Goal: Task Accomplishment & Management: Use online tool/utility

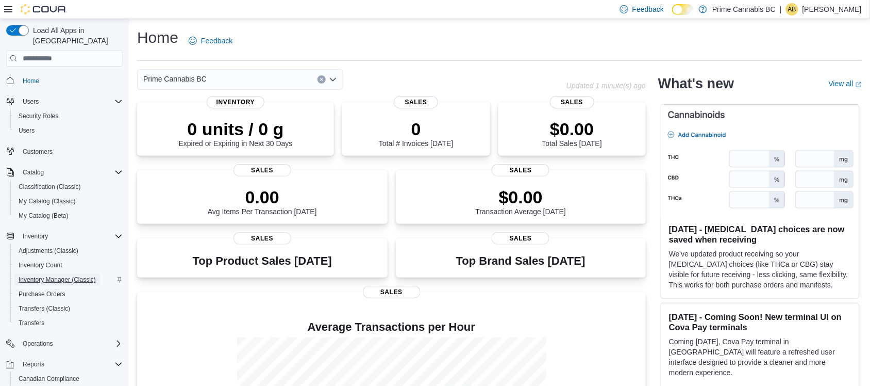
click at [46, 275] on span "Inventory Manager (Classic)" at bounding box center [57, 279] width 77 height 8
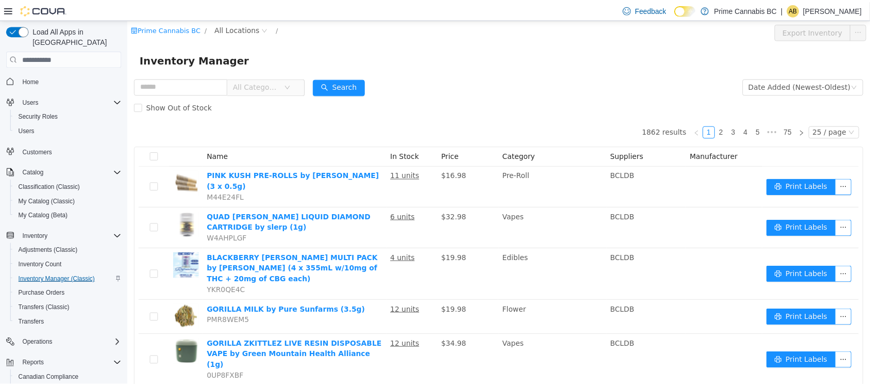
scroll to position [63, 0]
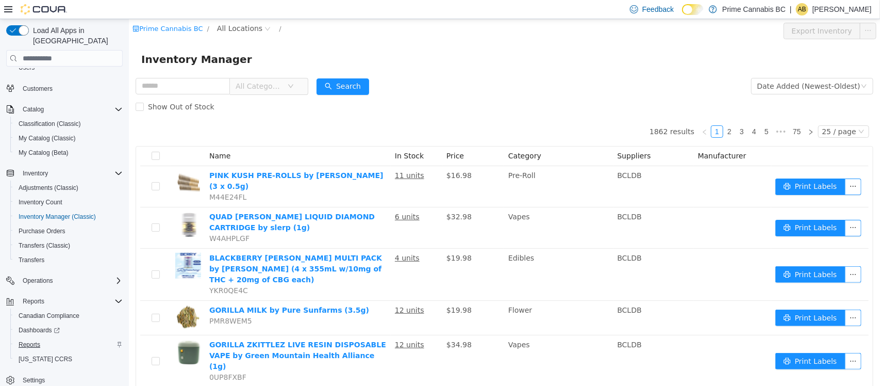
click at [32, 340] on span "Reports" at bounding box center [30, 344] width 22 height 8
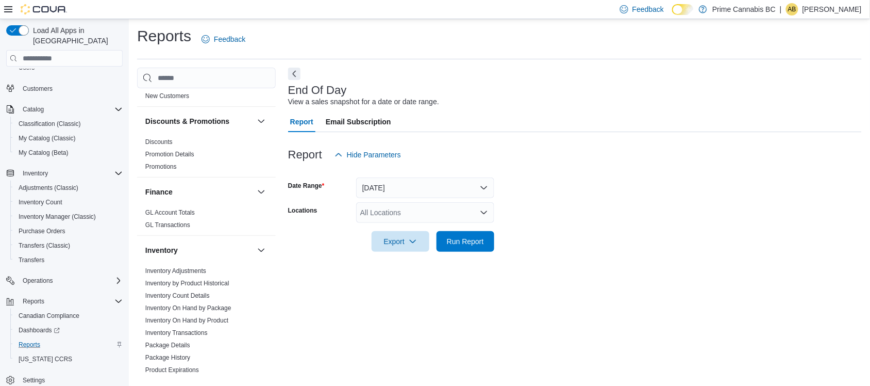
scroll to position [193, 0]
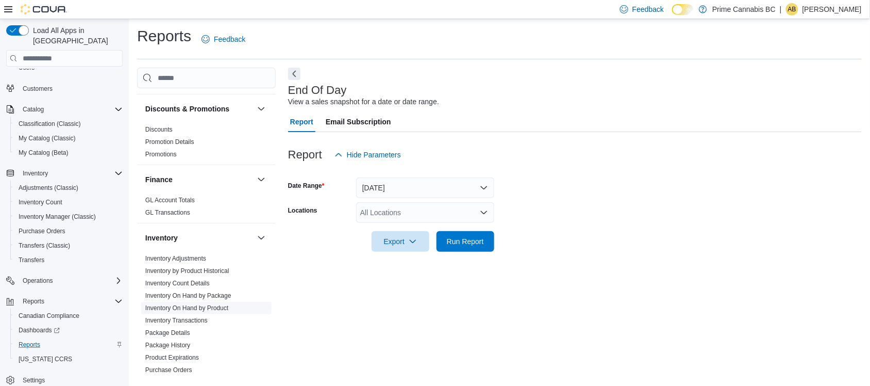
click at [204, 305] on link "Inventory On Hand by Product" at bounding box center [186, 307] width 83 height 7
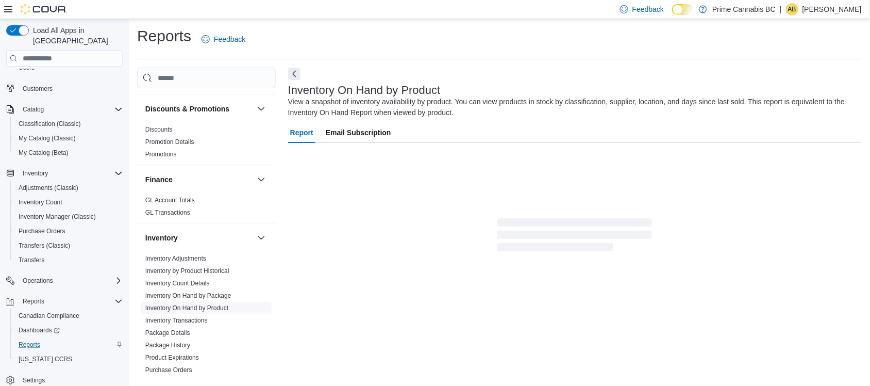
scroll to position [28, 0]
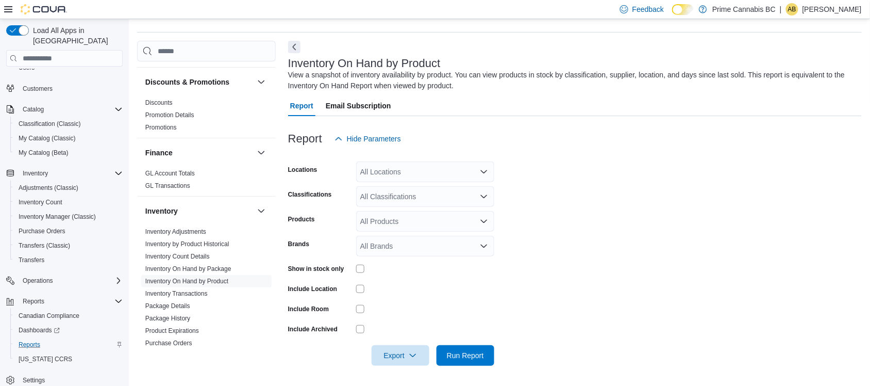
click at [442, 172] on div "All Locations" at bounding box center [425, 171] width 138 height 21
click at [401, 202] on span "Cranbrook" at bounding box center [396, 204] width 34 height 10
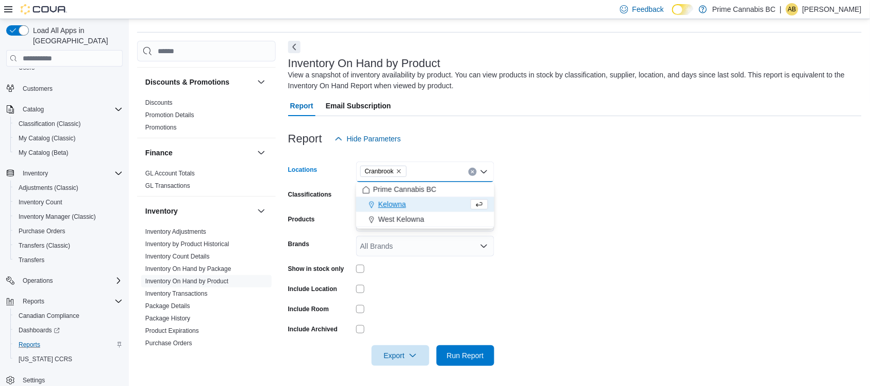
click at [537, 167] on form "Locations [GEOGRAPHIC_DATA] Combo box. Selected. [GEOGRAPHIC_DATA]. Press Backs…" at bounding box center [575, 257] width 574 height 217
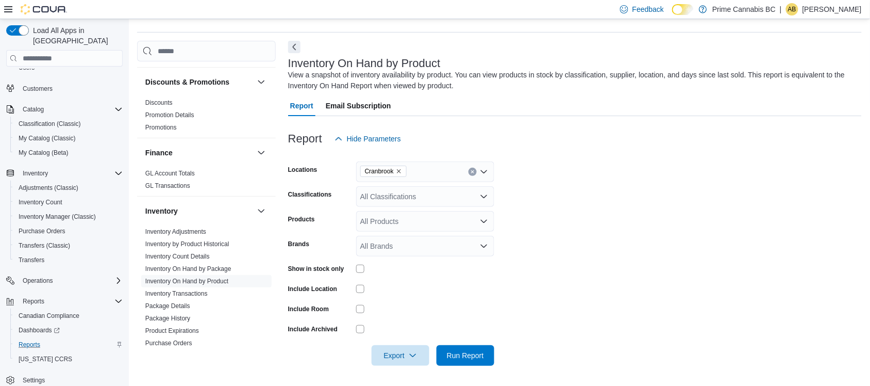
click at [469, 198] on div "All Classifications" at bounding box center [425, 196] width 138 height 21
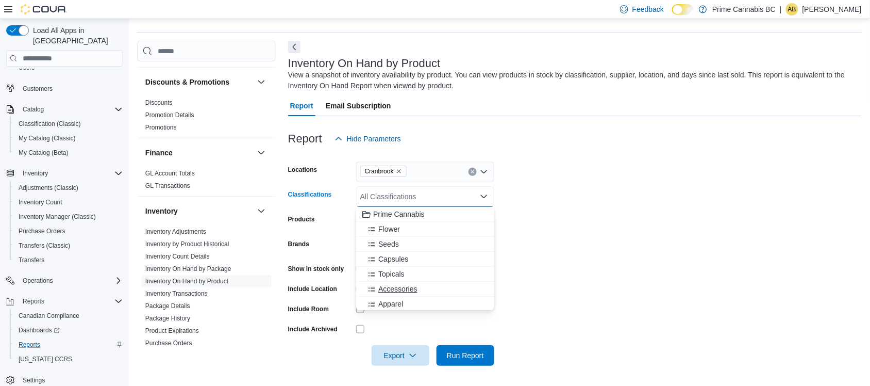
click at [398, 285] on span "Accessories" at bounding box center [398, 289] width 39 height 10
click at [534, 225] on form "Locations Cranbrook Classifications Accessories Combo box. Selected. Accessorie…" at bounding box center [575, 257] width 574 height 217
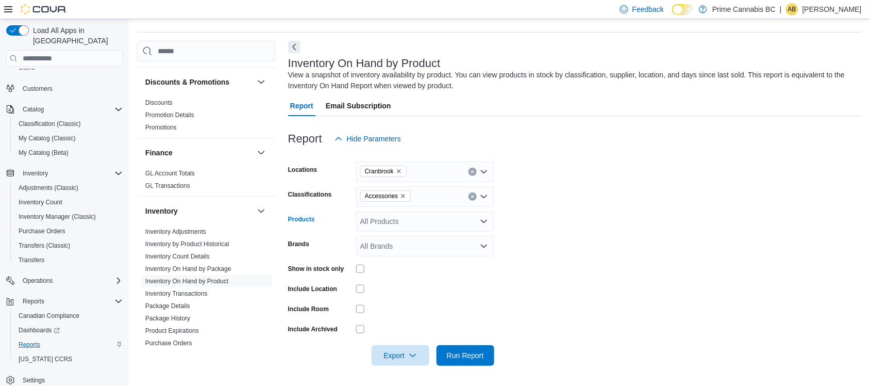
click at [440, 225] on div "All Products" at bounding box center [425, 221] width 138 height 21
click at [585, 205] on form "Locations Cranbrook Classifications Accessories Products All Products Brands Al…" at bounding box center [575, 257] width 574 height 217
click at [474, 354] on span "Run Report" at bounding box center [465, 355] width 37 height 10
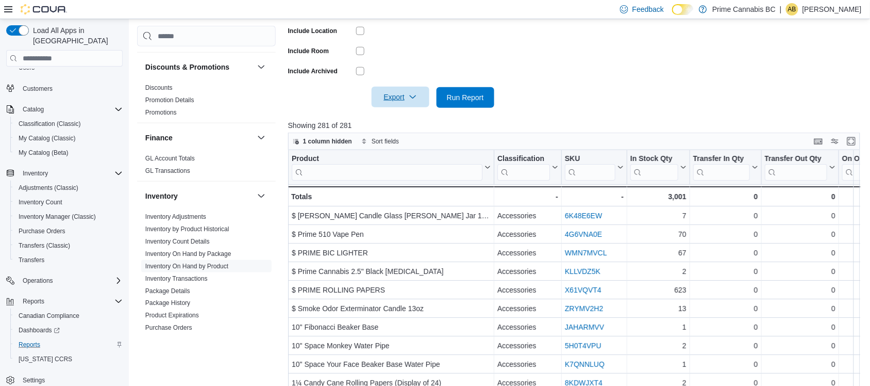
click at [415, 101] on icon "button" at bounding box center [413, 97] width 8 height 8
click at [413, 124] on button "Export to Excel" at bounding box center [402, 118] width 59 height 21
